Goal: Transaction & Acquisition: Purchase product/service

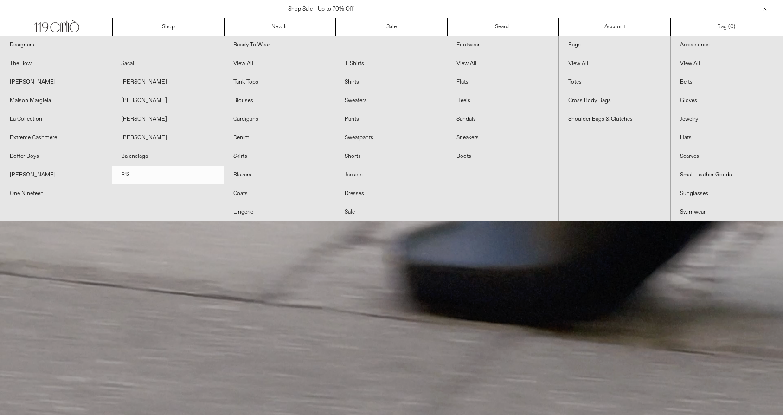
click at [129, 177] on link "R13" at bounding box center [167, 175] width 111 height 19
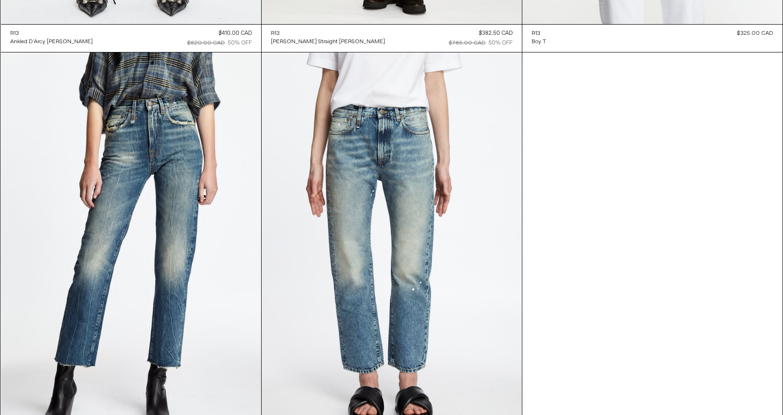
scroll to position [6367, 0]
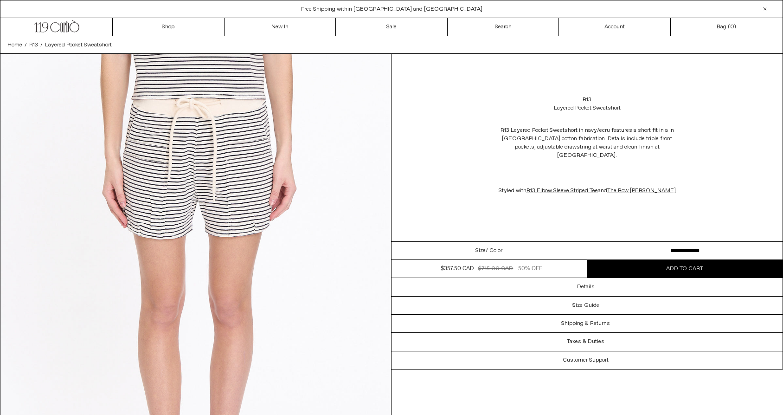
click at [655, 242] on select "**********" at bounding box center [686, 251] width 196 height 18
